Goal: Task Accomplishment & Management: Complete application form

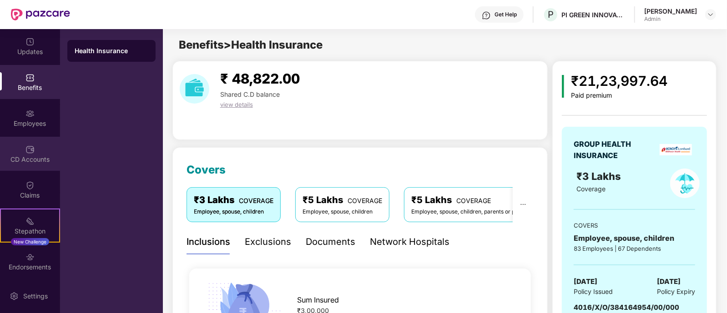
click at [26, 152] on img at bounding box center [29, 149] width 9 height 9
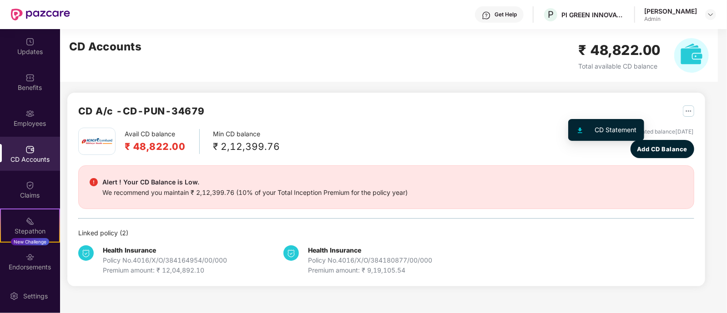
click at [683, 113] on img "button" at bounding box center [688, 111] width 11 height 11
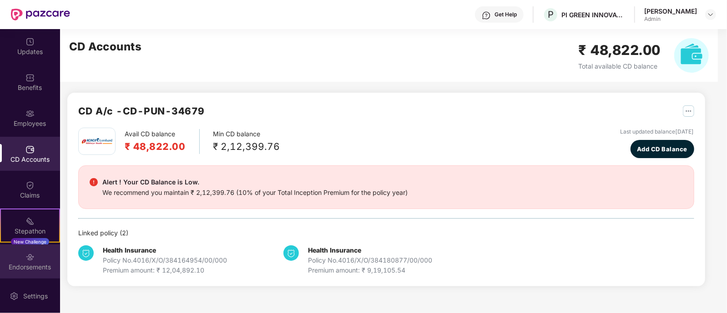
click at [23, 260] on div "Endorsements" at bounding box center [30, 262] width 60 height 34
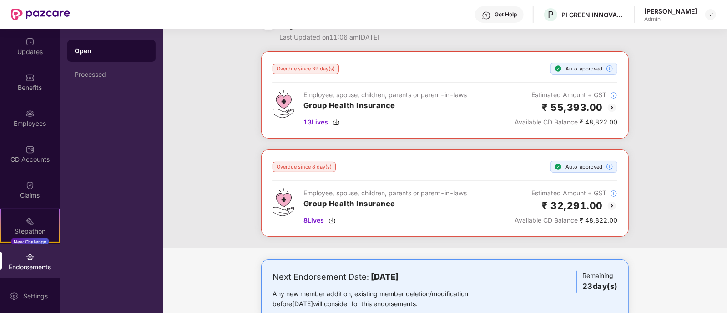
scroll to position [52, 0]
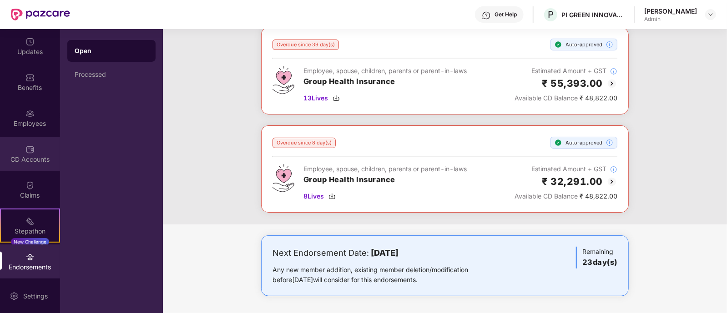
click at [23, 152] on div "CD Accounts" at bounding box center [30, 154] width 60 height 34
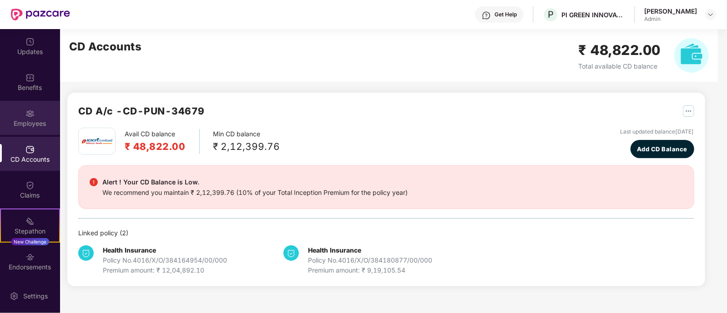
click at [25, 111] on img at bounding box center [29, 113] width 9 height 9
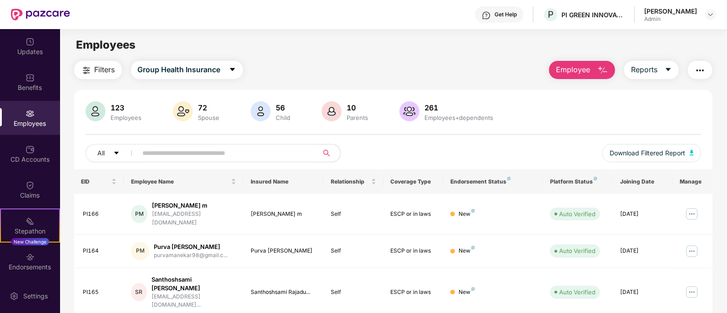
click at [170, 156] on input "text" at bounding box center [224, 154] width 163 height 14
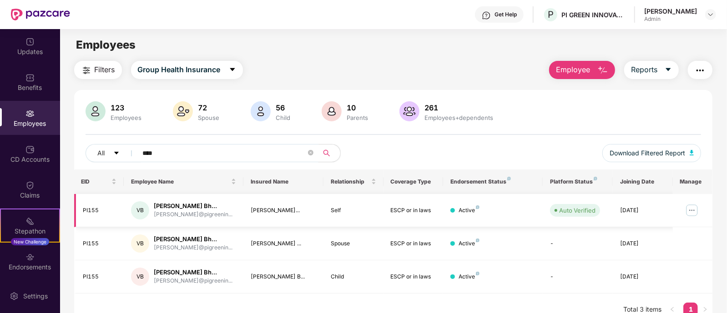
type input "****"
click at [694, 208] on img at bounding box center [692, 210] width 15 height 15
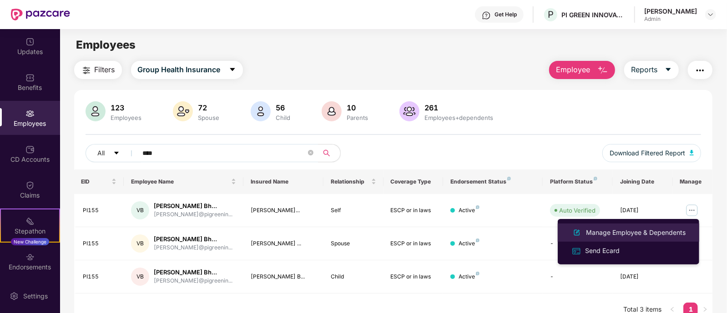
click at [607, 235] on div "Manage Employee & Dependents" at bounding box center [635, 233] width 103 height 10
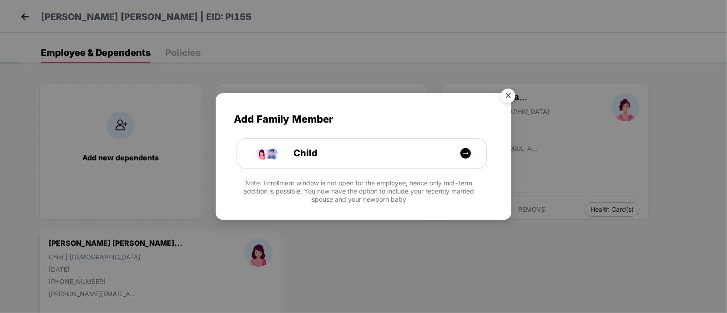
click at [509, 96] on img "Close" at bounding box center [507, 97] width 25 height 25
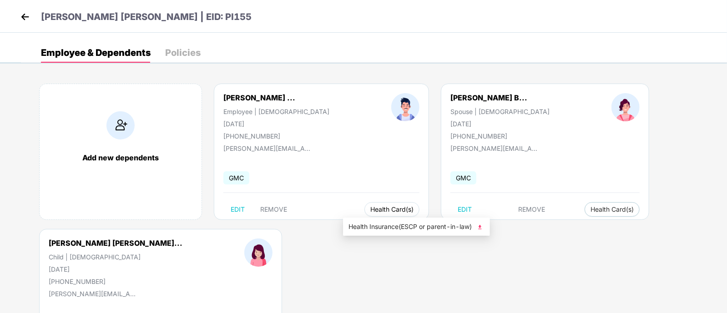
click at [370, 210] on span "Health Card(s)" at bounding box center [391, 209] width 43 height 5
click at [482, 227] on img at bounding box center [479, 227] width 9 height 9
click at [23, 19] on img at bounding box center [25, 17] width 14 height 14
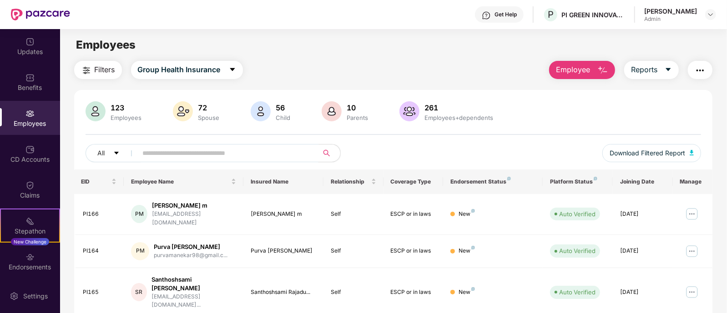
click at [203, 152] on input "text" at bounding box center [224, 154] width 163 height 14
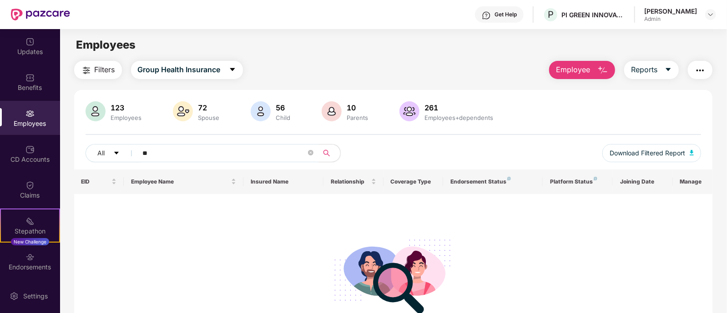
type input "*"
click at [224, 154] on input "***" at bounding box center [224, 154] width 163 height 14
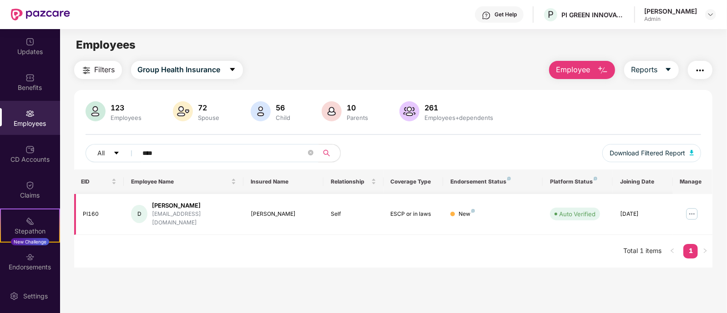
type input "****"
drag, startPoint x: 692, startPoint y: 209, endPoint x: 685, endPoint y: 212, distance: 7.5
click at [693, 208] on img at bounding box center [692, 214] width 15 height 15
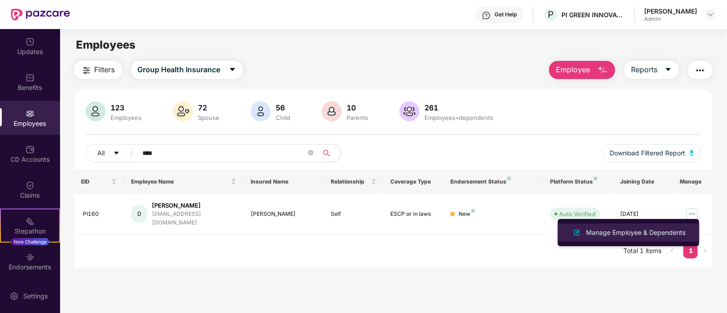
click at [632, 231] on div "Manage Employee & Dependents" at bounding box center [635, 233] width 103 height 10
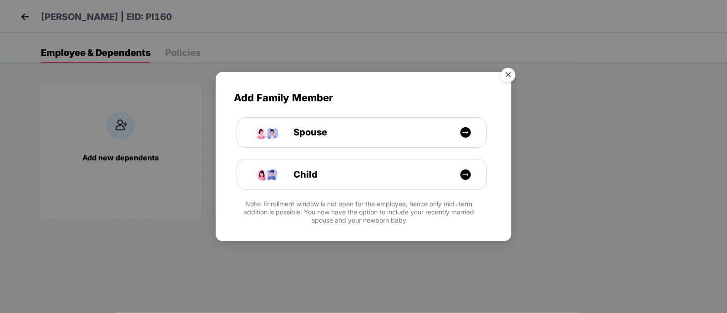
click at [510, 78] on img "Close" at bounding box center [507, 76] width 25 height 25
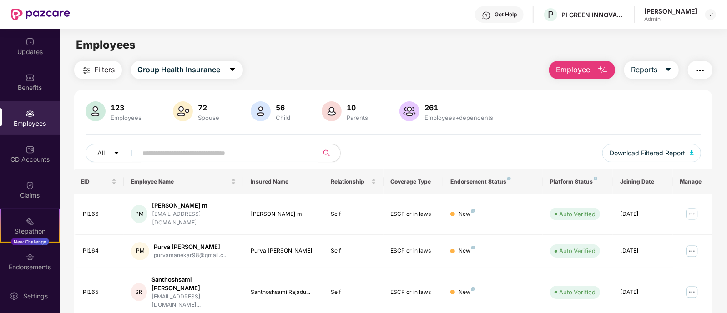
click at [25, 111] on img at bounding box center [29, 113] width 9 height 9
click at [576, 66] on span "Employee" at bounding box center [573, 69] width 34 height 11
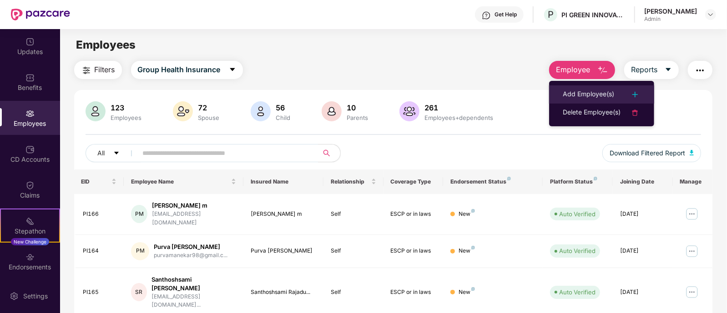
click at [582, 92] on div "Add Employee(s)" at bounding box center [588, 94] width 51 height 11
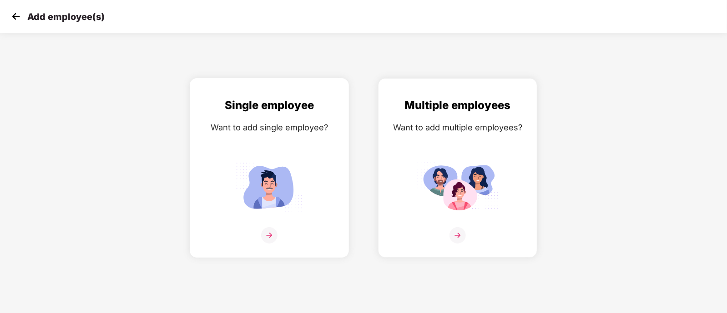
click at [270, 244] on img at bounding box center [269, 235] width 16 height 16
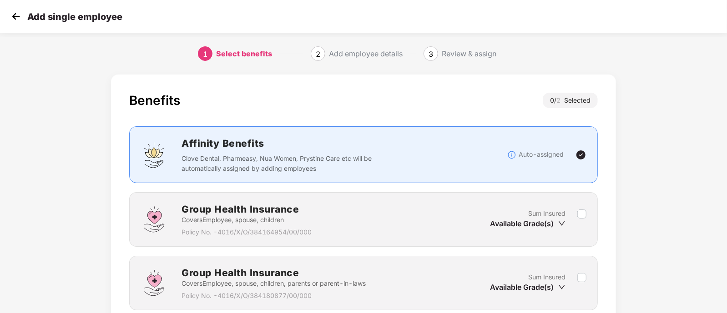
click at [20, 17] on img at bounding box center [16, 17] width 14 height 14
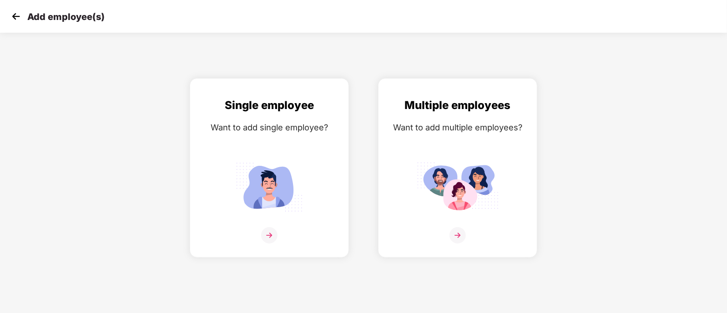
click at [17, 20] on img at bounding box center [16, 17] width 14 height 14
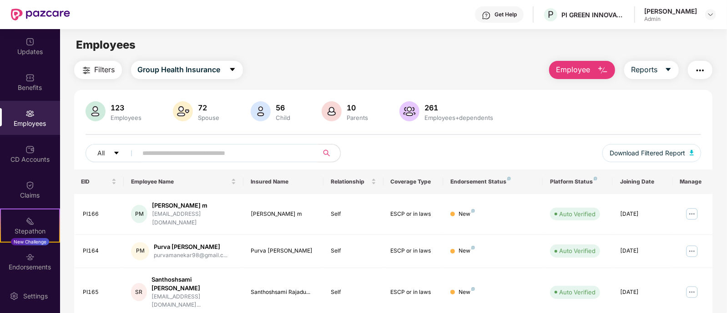
click at [30, 111] on img at bounding box center [29, 113] width 9 height 9
click at [174, 157] on input "text" at bounding box center [224, 154] width 163 height 14
click at [165, 154] on input "text" at bounding box center [224, 154] width 163 height 14
click at [586, 72] on span "Employee" at bounding box center [573, 69] width 34 height 11
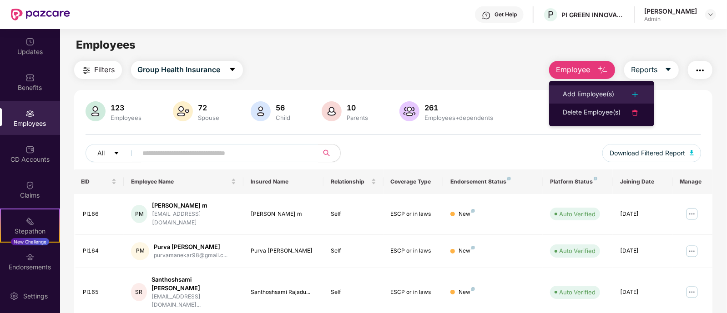
click at [576, 91] on div "Add Employee(s)" at bounding box center [588, 94] width 51 height 11
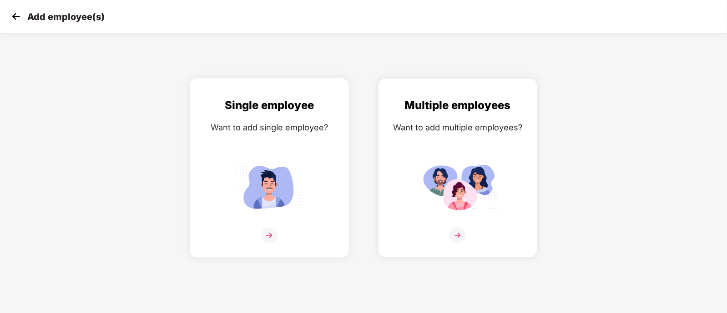
click at [273, 244] on img at bounding box center [269, 235] width 16 height 16
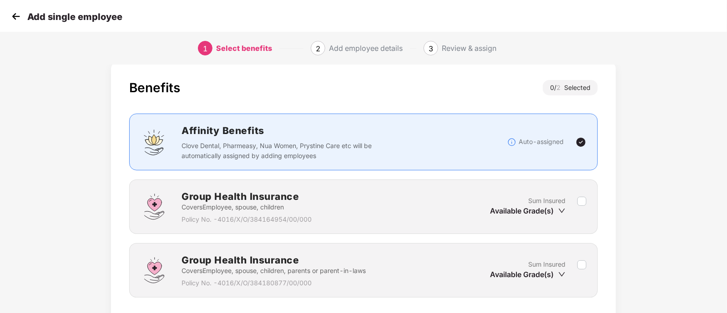
scroll to position [76, 0]
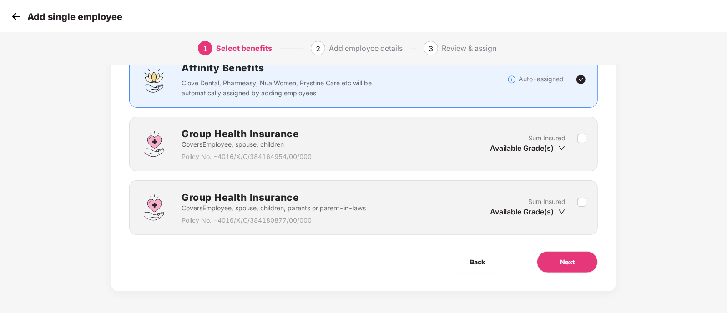
click at [557, 209] on div "Available Grade(s)" at bounding box center [528, 212] width 76 height 10
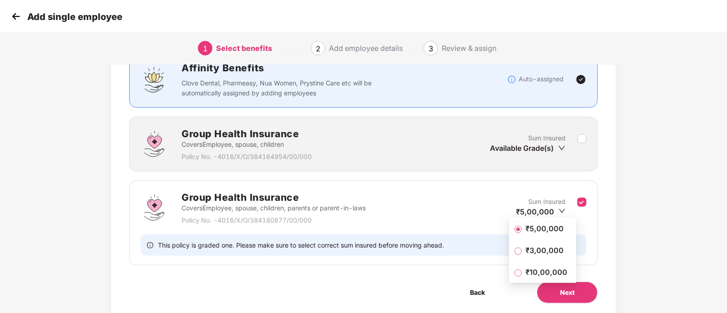
click at [541, 250] on span "₹3,00,000" at bounding box center [544, 251] width 45 height 10
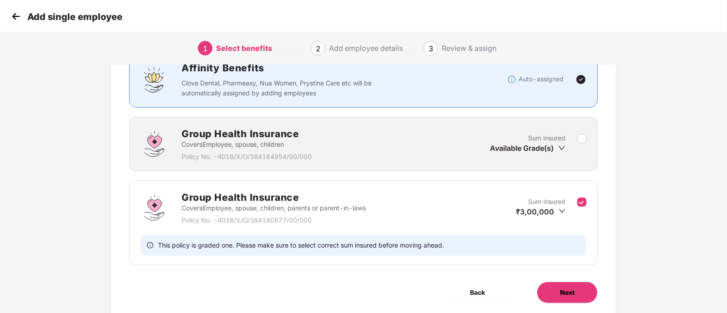
click at [566, 290] on span "Next" at bounding box center [567, 293] width 15 height 10
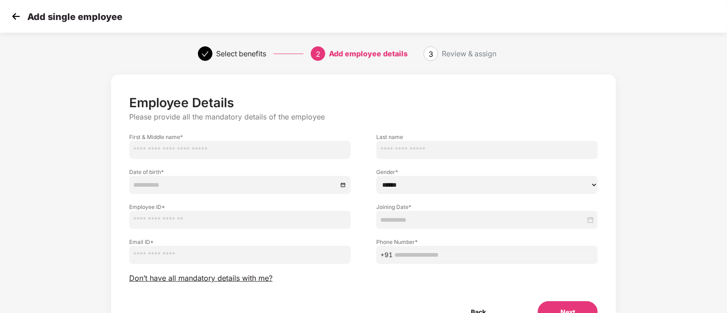
click at [173, 148] on input "text" at bounding box center [240, 150] width 222 height 18
paste input "**********"
type input "**********"
click at [178, 181] on input at bounding box center [235, 185] width 204 height 10
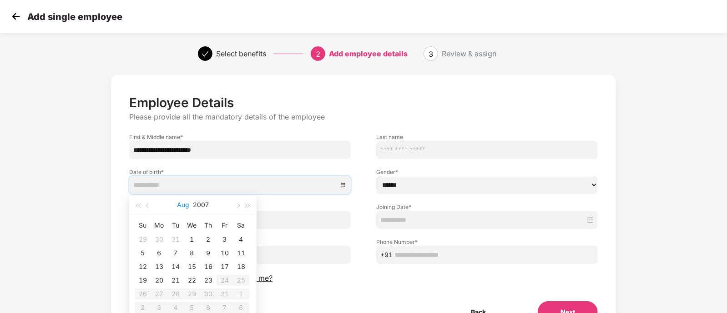
click at [180, 207] on button "Aug" at bounding box center [183, 205] width 12 height 18
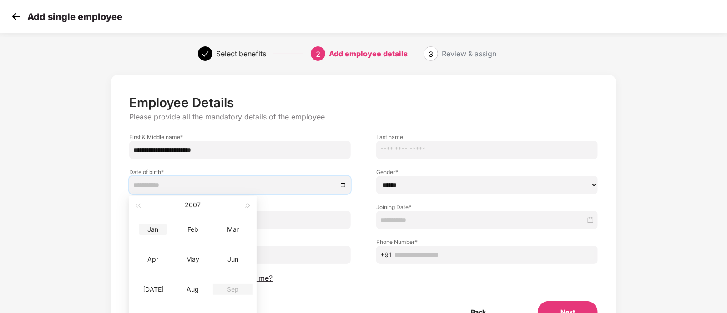
type input "**********"
click at [140, 207] on span "button" at bounding box center [138, 206] width 5 height 5
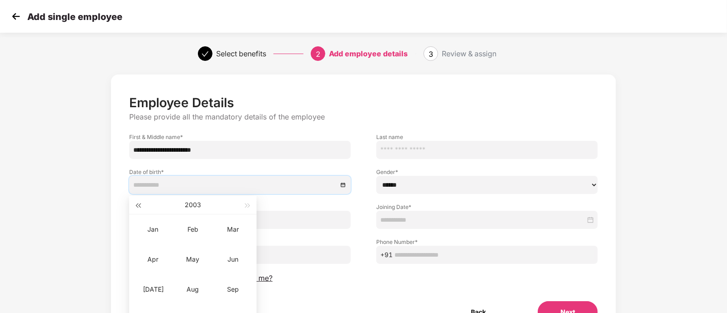
click at [140, 207] on span "button" at bounding box center [138, 206] width 5 height 5
click at [143, 207] on div "2002" at bounding box center [193, 205] width 100 height 18
click at [134, 204] on button "button" at bounding box center [138, 205] width 10 height 18
click at [137, 206] on span "button" at bounding box center [138, 206] width 5 height 5
type input "**********"
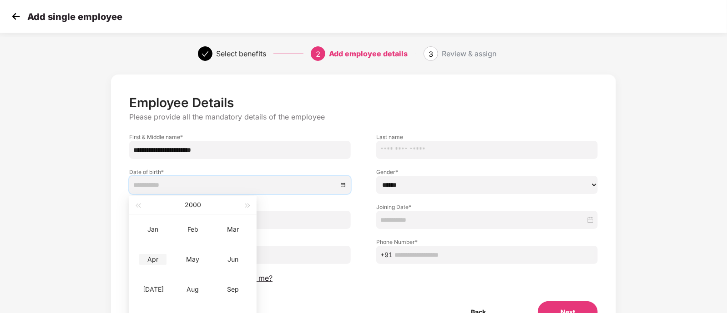
type input "**********"
click at [149, 263] on div "Apr" at bounding box center [152, 259] width 27 height 11
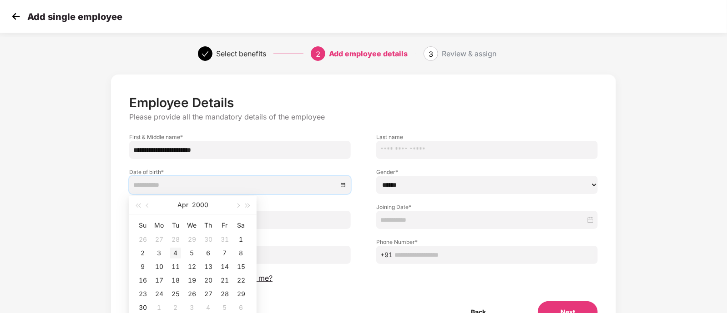
type input "**********"
click at [174, 255] on div "4" at bounding box center [175, 253] width 11 height 11
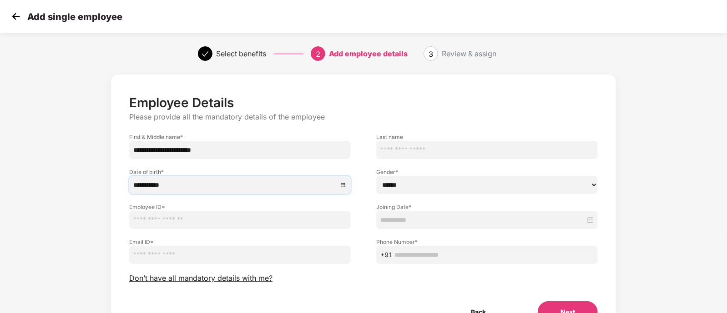
click at [171, 220] on input "text" at bounding box center [240, 220] width 222 height 18
type input "*****"
click at [182, 260] on input "email" at bounding box center [240, 255] width 222 height 18
paste input "**********"
type input "**********"
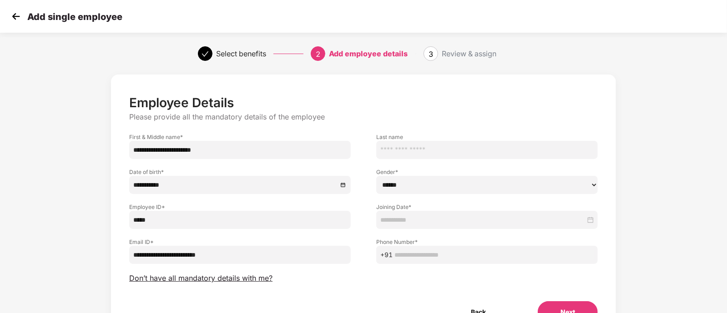
click at [412, 215] on input at bounding box center [482, 220] width 205 height 10
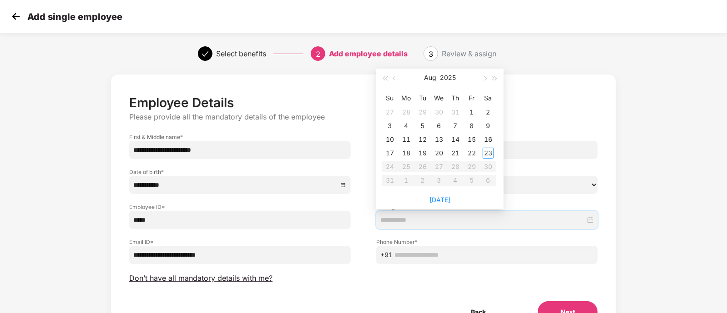
type input "**********"
click at [402, 139] on div "11" at bounding box center [406, 139] width 11 height 11
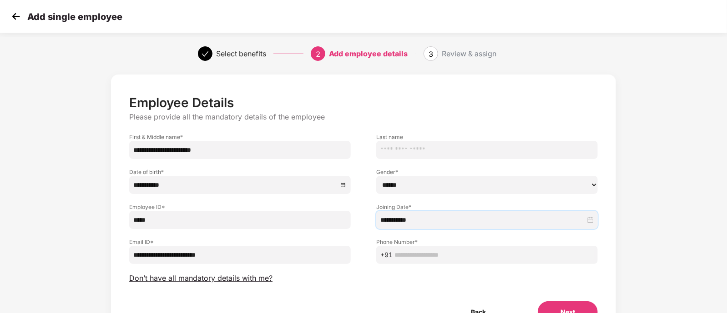
click at [430, 254] on input "text" at bounding box center [493, 255] width 199 height 10
paste input "**********"
type input "**********"
click at [662, 228] on div "**********" at bounding box center [364, 217] width 606 height 294
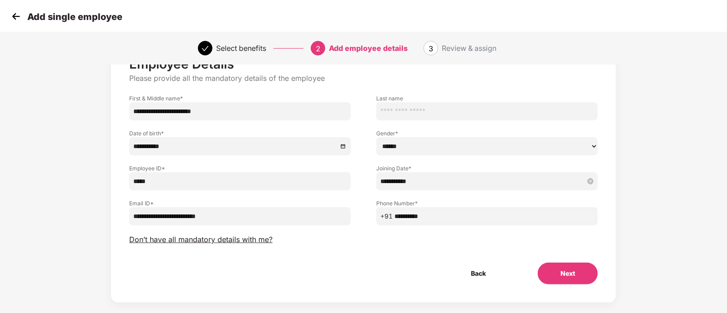
scroll to position [51, 0]
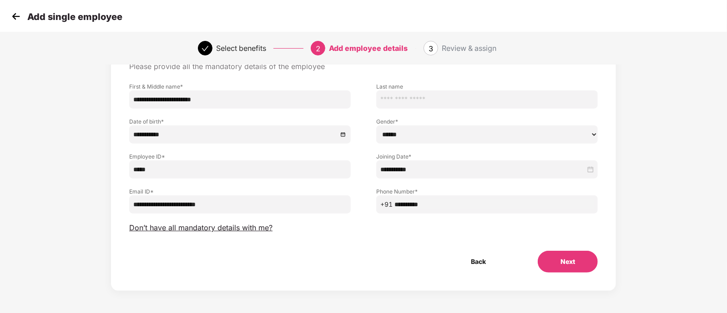
click at [575, 260] on button "Next" at bounding box center [568, 262] width 60 height 22
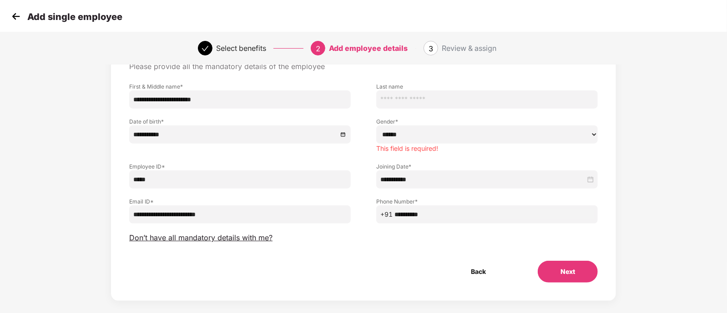
click at [450, 135] on select "****** **** ******" at bounding box center [487, 135] width 222 height 18
select select "****"
click at [376, 126] on select "****** **** ******" at bounding box center [487, 135] width 222 height 18
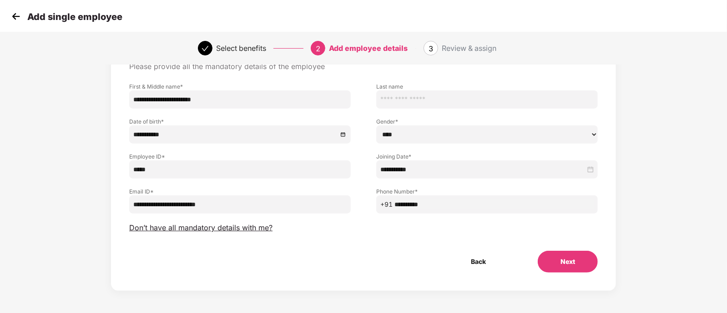
click at [560, 263] on button "Next" at bounding box center [568, 262] width 60 height 22
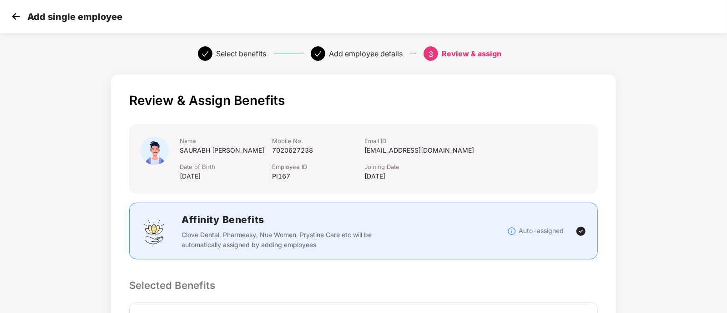
scroll to position [274, 0]
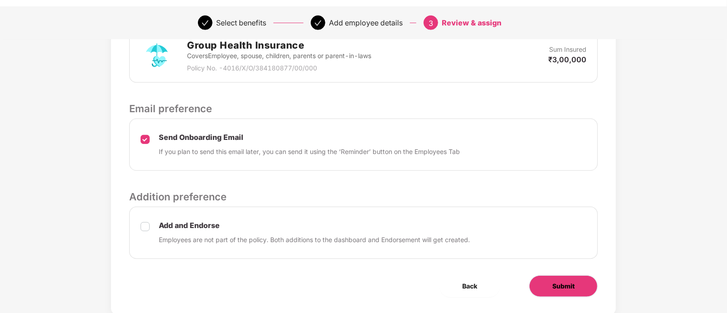
click at [565, 292] on span "Submit" at bounding box center [563, 287] width 22 height 10
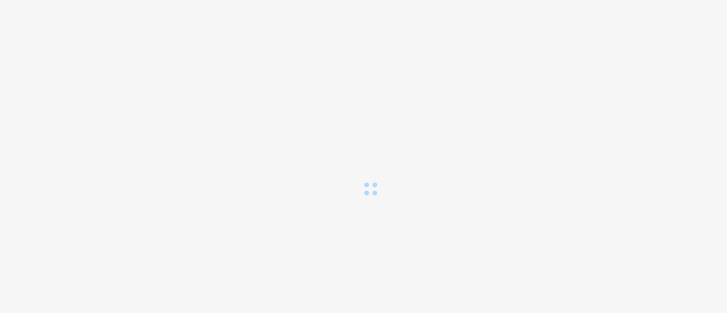
scroll to position [0, 0]
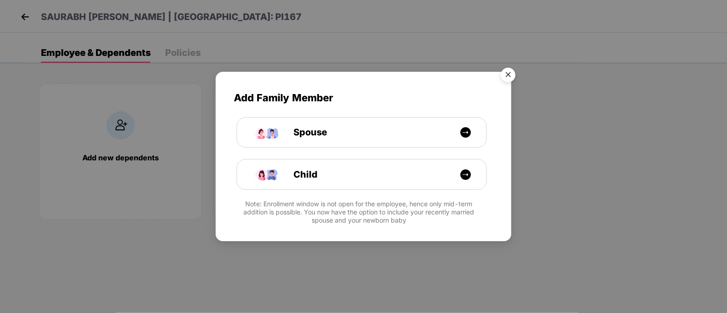
click at [511, 75] on img "Close" at bounding box center [507, 76] width 25 height 25
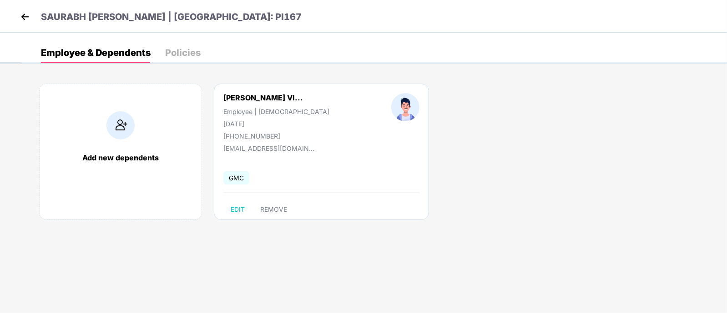
click at [24, 15] on img at bounding box center [25, 17] width 14 height 14
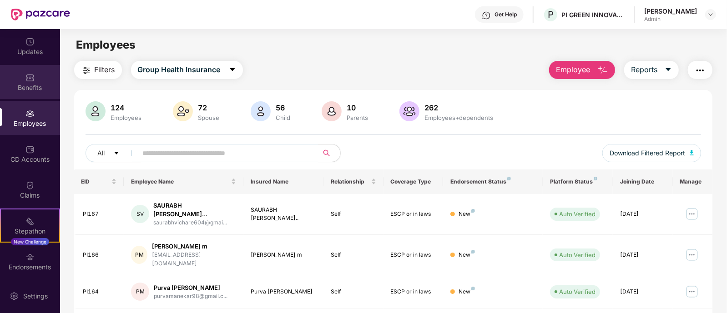
click at [30, 87] on div "Benefits" at bounding box center [30, 87] width 60 height 9
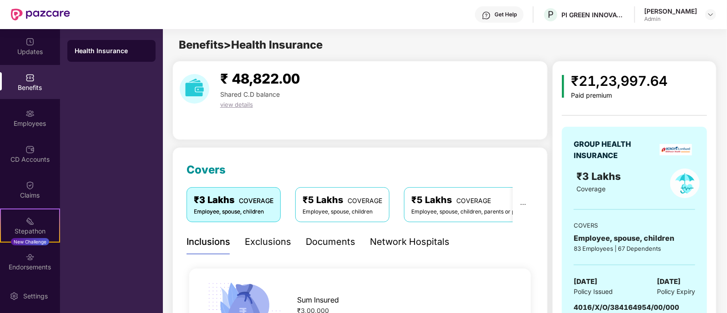
click at [343, 208] on div "Employee, spouse, children" at bounding box center [343, 212] width 80 height 9
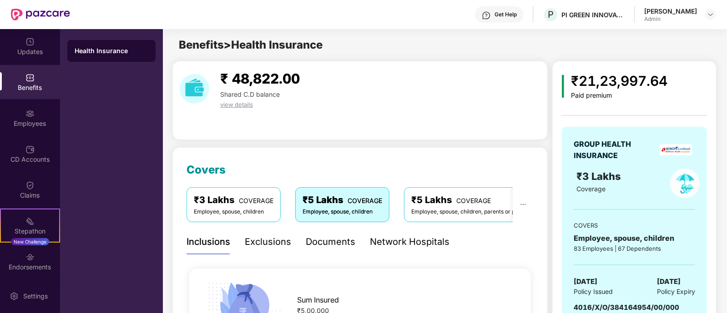
click at [445, 206] on div "₹5 Lakhs COVERAGE" at bounding box center [481, 200] width 141 height 14
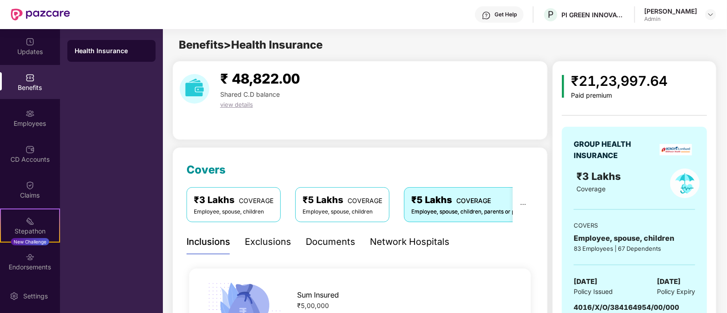
click at [209, 200] on div "₹3 Lakhs COVERAGE" at bounding box center [234, 200] width 80 height 14
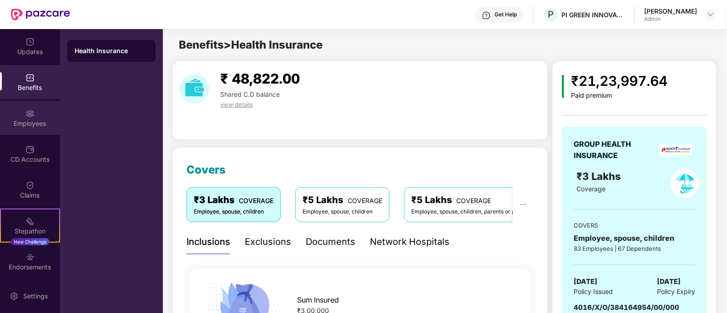
click at [27, 114] on img at bounding box center [29, 113] width 9 height 9
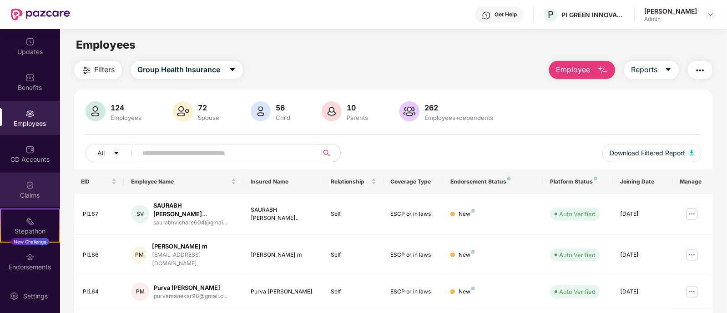
click at [21, 186] on div "Claims" at bounding box center [30, 190] width 60 height 34
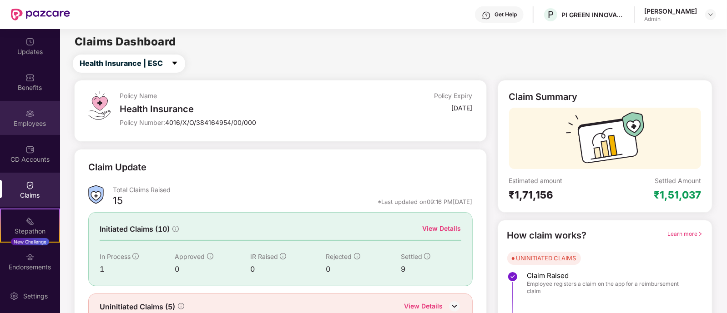
click at [23, 113] on div "Employees" at bounding box center [30, 118] width 60 height 34
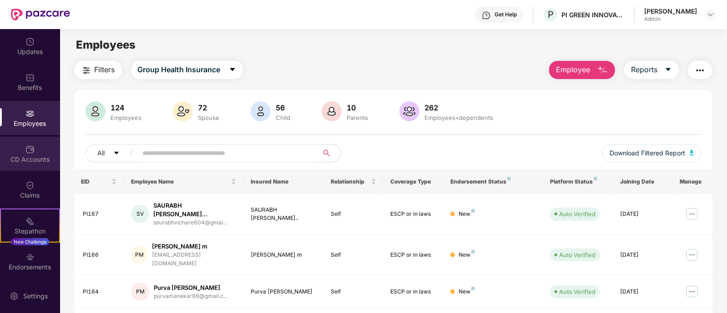
click at [28, 149] on img at bounding box center [29, 149] width 9 height 9
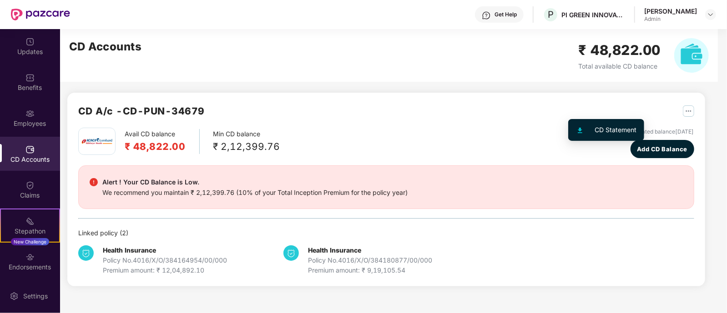
click at [683, 111] on img "button" at bounding box center [688, 111] width 11 height 11
click at [683, 112] on img "button" at bounding box center [688, 111] width 11 height 11
click at [597, 131] on div "CD Statement" at bounding box center [616, 130] width 42 height 10
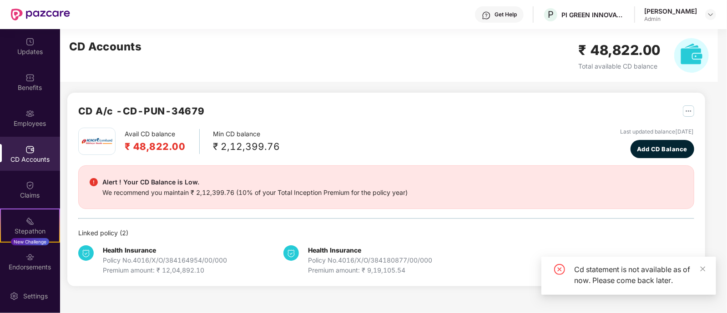
click at [699, 269] on div "Cd statement is not available as of now. Please come back later." at bounding box center [639, 275] width 131 height 22
click at [703, 269] on icon "close" at bounding box center [703, 269] width 5 height 5
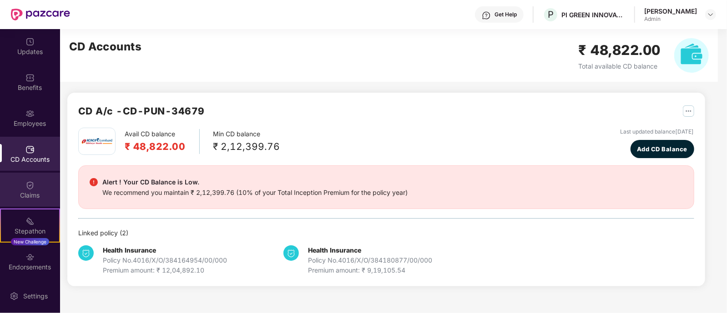
click at [18, 192] on div "Claims" at bounding box center [30, 195] width 60 height 9
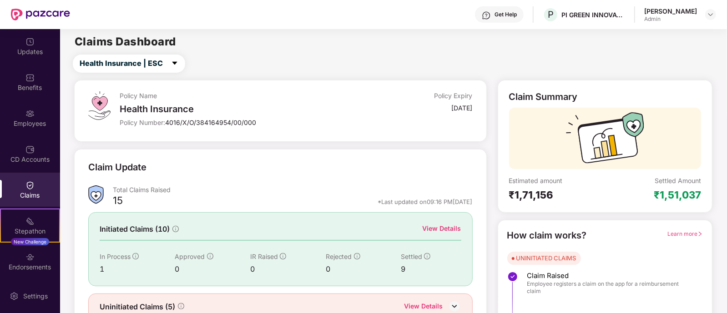
scroll to position [42, 0]
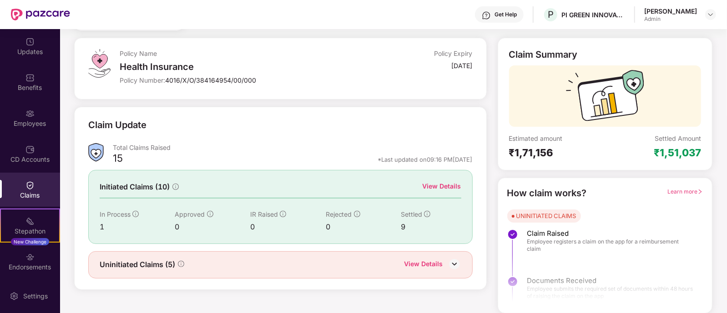
click at [455, 263] on img at bounding box center [455, 265] width 14 height 14
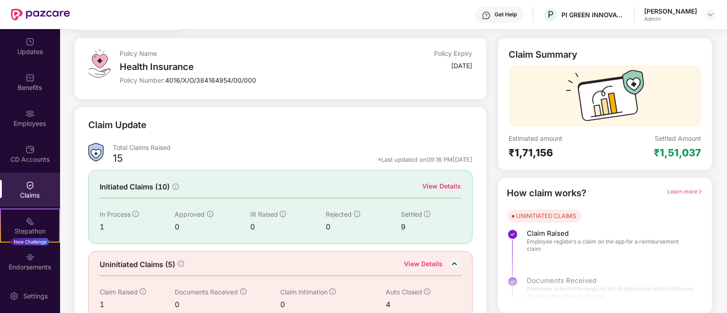
scroll to position [57, 0]
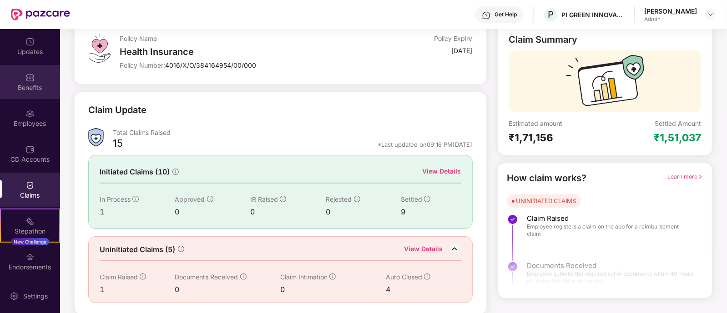
click at [37, 86] on div "Benefits" at bounding box center [30, 87] width 60 height 9
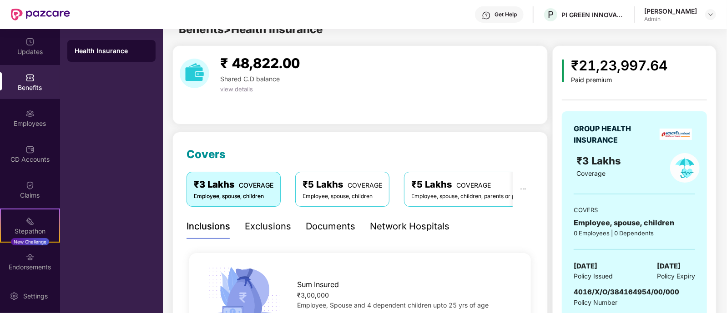
scroll to position [57, 0]
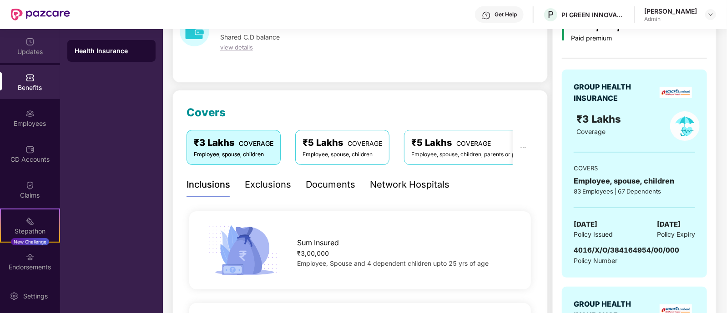
click at [27, 44] on img at bounding box center [29, 41] width 9 height 9
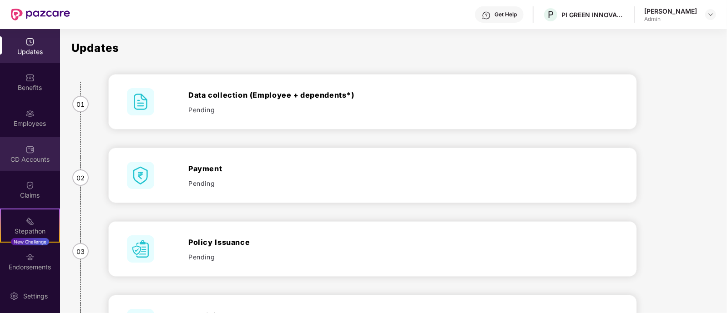
click at [23, 148] on div "CD Accounts" at bounding box center [30, 154] width 60 height 34
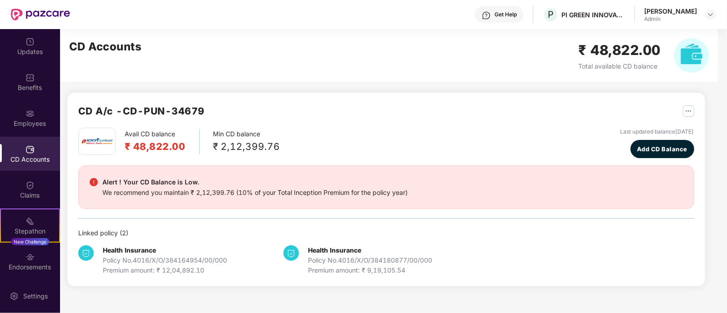
click at [683, 114] on img "button" at bounding box center [688, 111] width 11 height 11
click at [32, 81] on img at bounding box center [29, 77] width 9 height 9
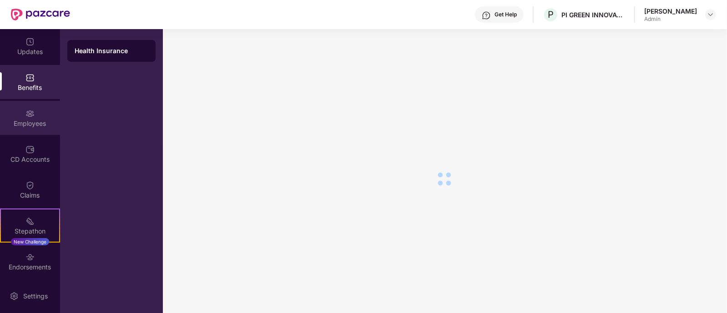
click at [23, 118] on div "Employees" at bounding box center [30, 118] width 60 height 34
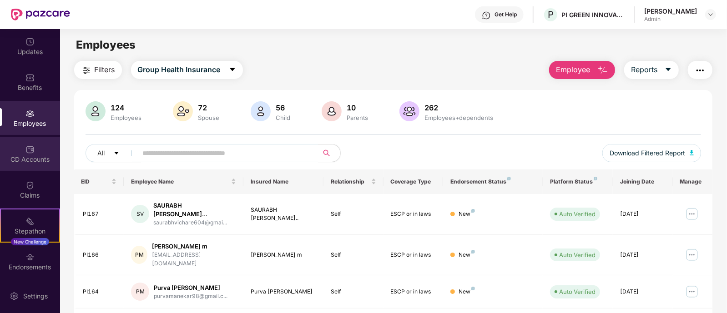
click at [29, 151] on img at bounding box center [29, 149] width 9 height 9
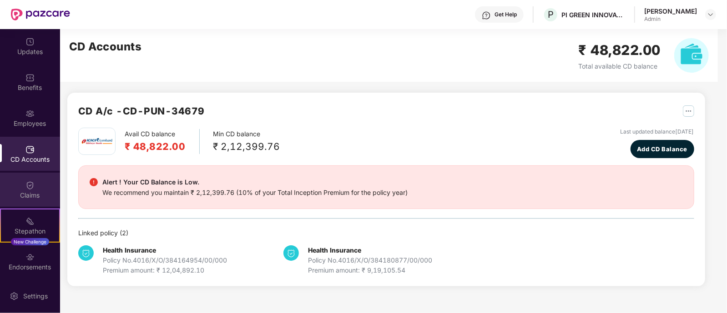
click at [23, 189] on div "Claims" at bounding box center [30, 190] width 60 height 34
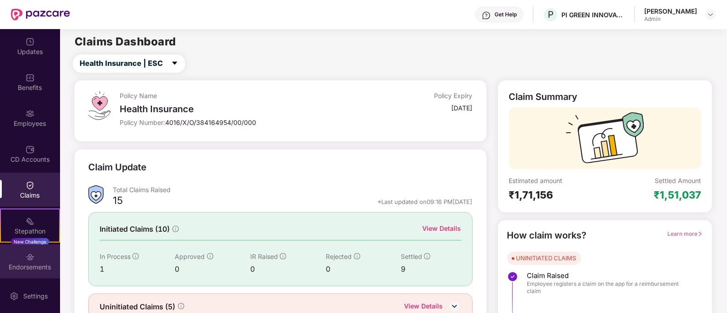
click at [25, 261] on img at bounding box center [29, 257] width 9 height 9
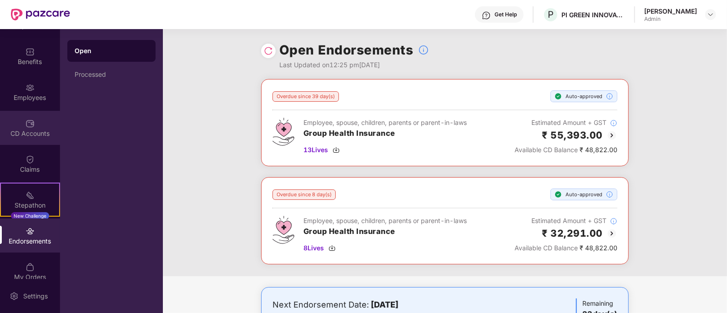
scroll to position [37, 0]
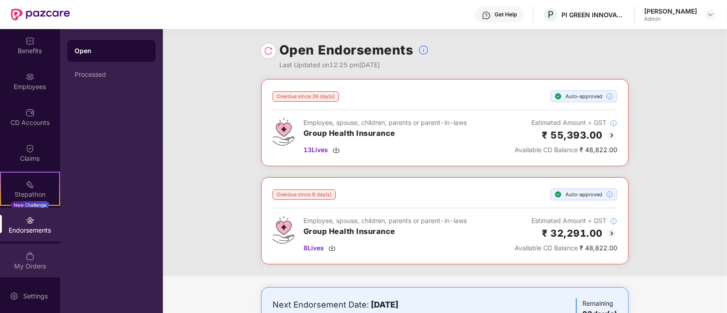
click at [29, 258] on img at bounding box center [29, 256] width 9 height 9
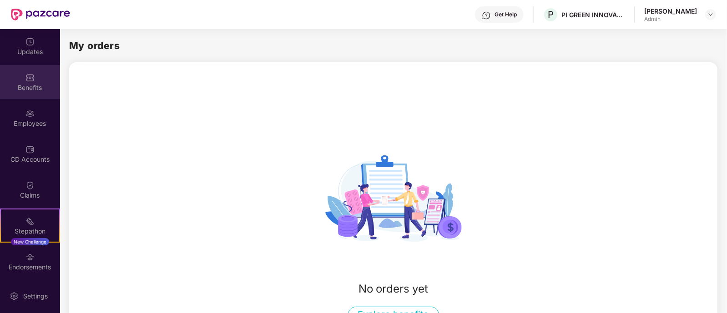
click at [27, 80] on img at bounding box center [29, 77] width 9 height 9
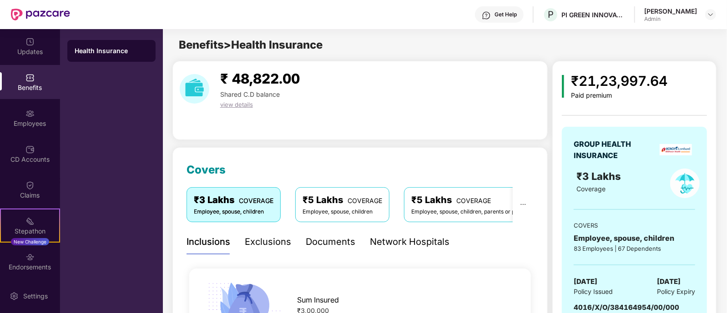
click at [224, 106] on span "view details" at bounding box center [236, 104] width 33 height 7
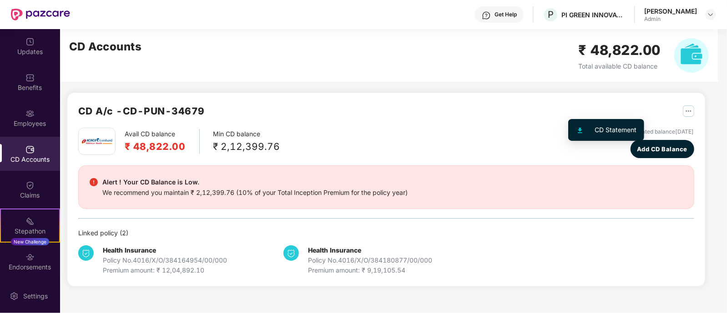
click at [683, 111] on img "button" at bounding box center [688, 111] width 11 height 11
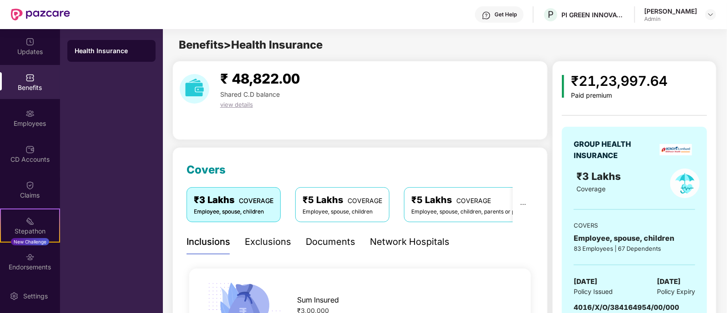
click at [32, 115] on img at bounding box center [29, 113] width 9 height 9
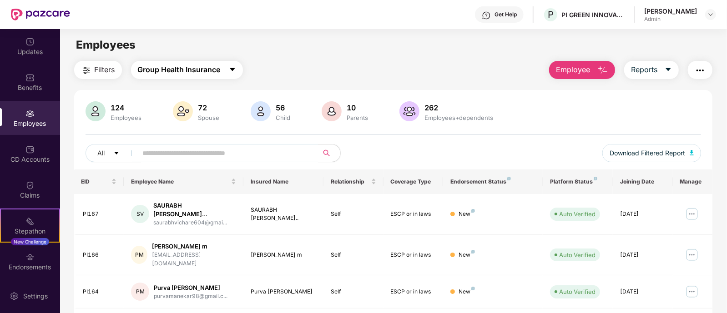
click at [205, 71] on span "Group Health Insurance" at bounding box center [179, 69] width 83 height 11
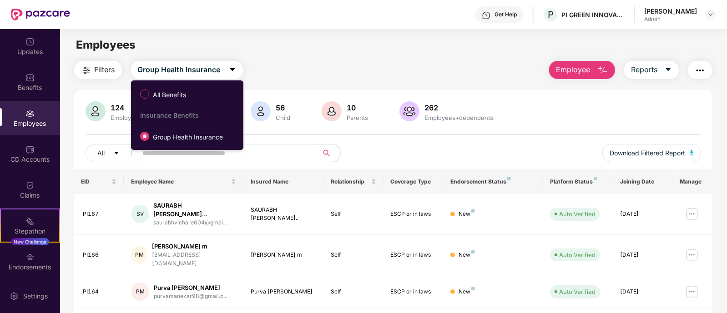
click at [305, 59] on main "Employees Filters Group Health Insurance Employee Reports 124 Employees 72 Spou…" at bounding box center [393, 185] width 667 height 313
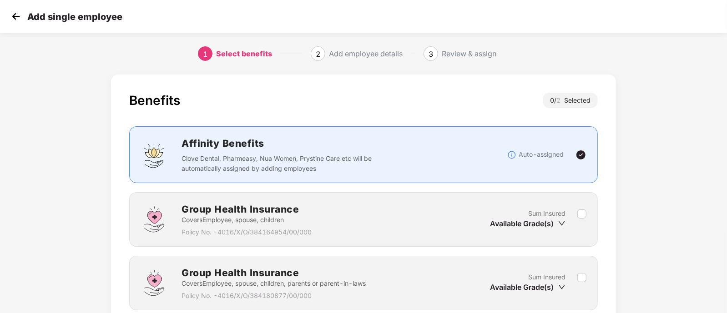
click at [349, 51] on div "Add employee details" at bounding box center [366, 53] width 74 height 15
